Goal: Entertainment & Leisure: Consume media (video, audio)

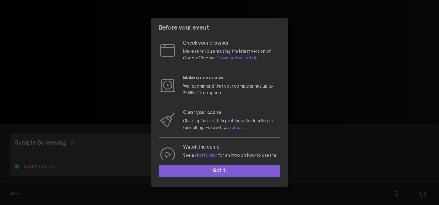
click at [200, 170] on button "Got it!" at bounding box center [219, 171] width 122 height 12
click at [210, 171] on button "Got it!" at bounding box center [219, 171] width 122 height 12
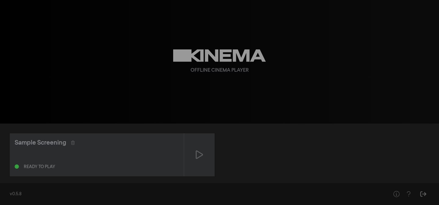
click at [228, 60] on icon at bounding box center [219, 55] width 93 height 12
click at [18, 9] on div "play_arrow 0:00 volume_up fullscreen settings closed_caption Captions Off setti…" at bounding box center [219, 61] width 439 height 123
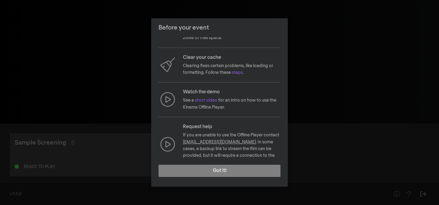
scroll to position [57, 0]
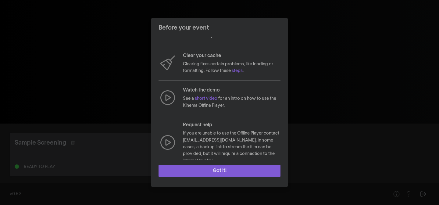
click at [191, 172] on button "Got it!" at bounding box center [219, 171] width 122 height 12
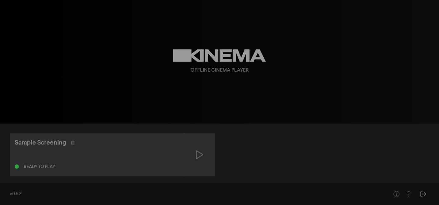
scroll to position [7, 0]
